Goal: Task Accomplishment & Management: Manage account settings

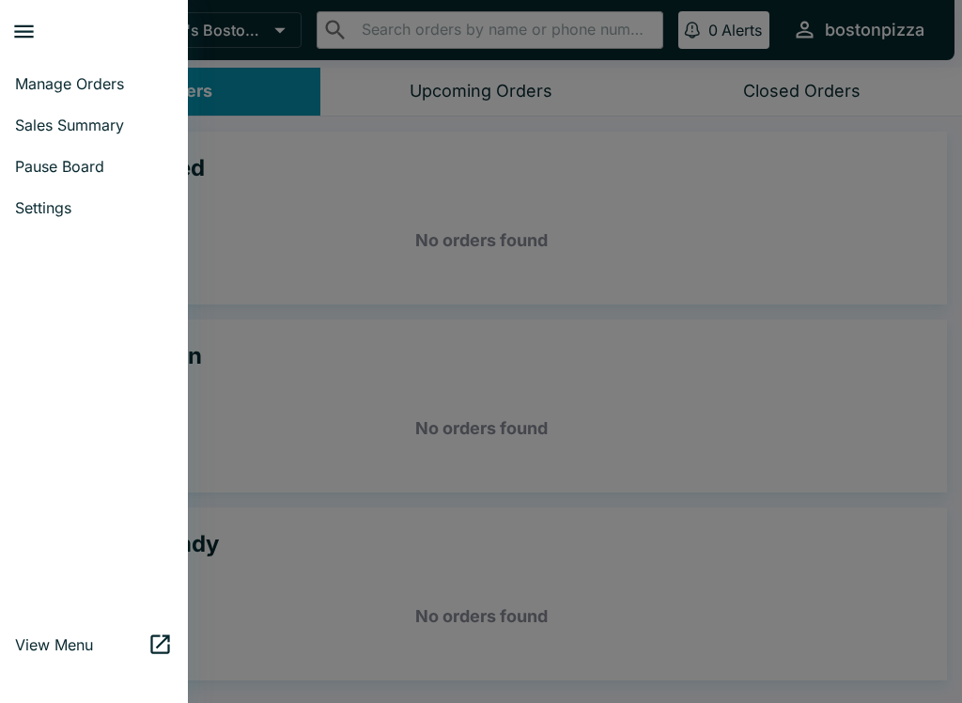
click at [52, 138] on link "Sales Summary" at bounding box center [94, 124] width 188 height 41
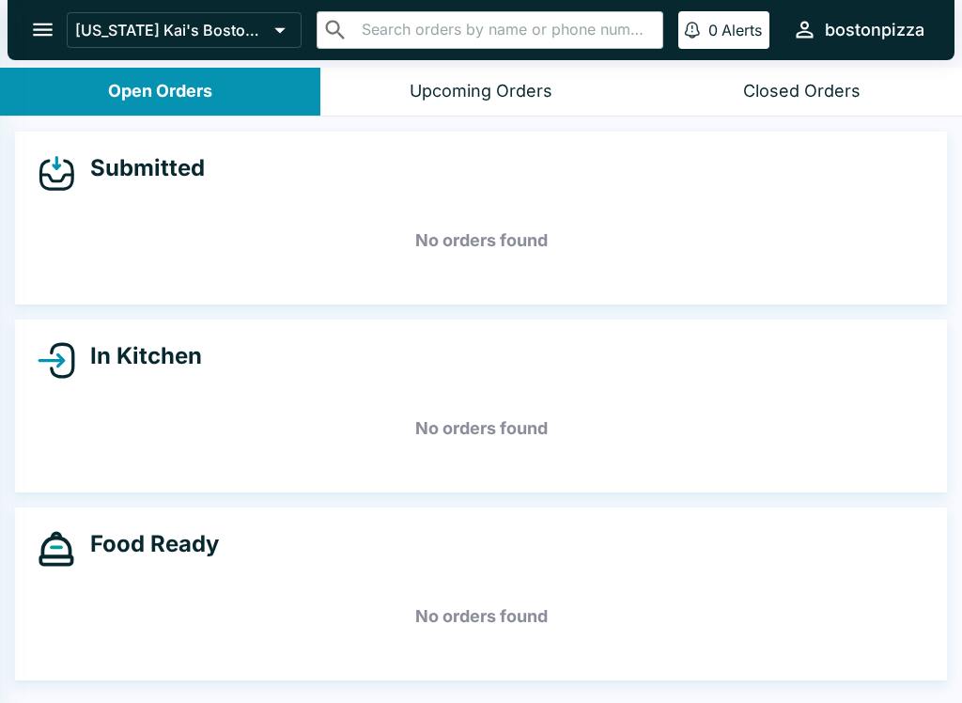
select select "03:00"
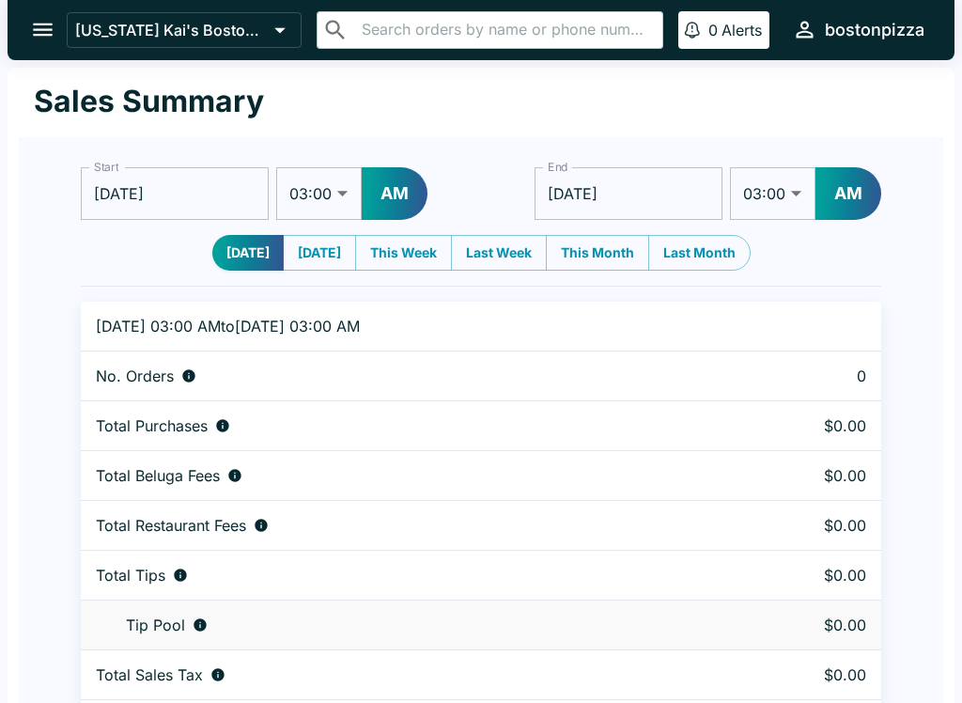
click at [39, 30] on icon "open drawer" at bounding box center [43, 29] width 20 height 13
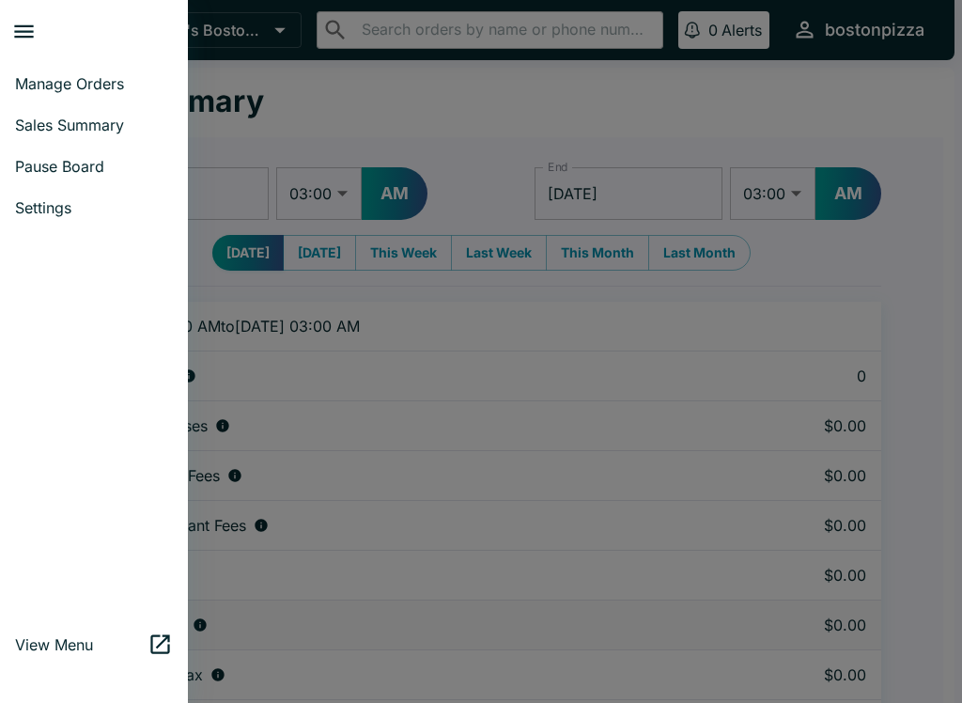
click at [56, 87] on span "Manage Orders" at bounding box center [94, 83] width 158 height 19
